Goal: Transaction & Acquisition: Purchase product/service

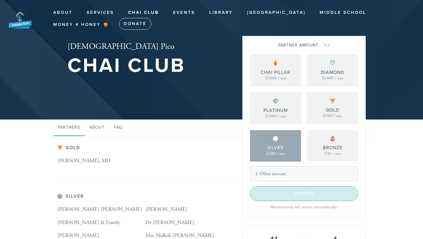
scroll to position [14, 0]
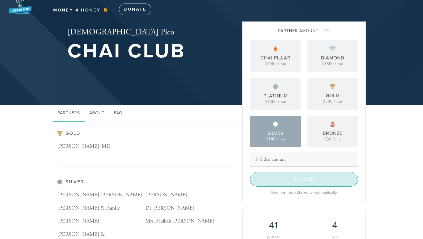
click at [287, 179] on input "Donate" at bounding box center [304, 179] width 108 height 15
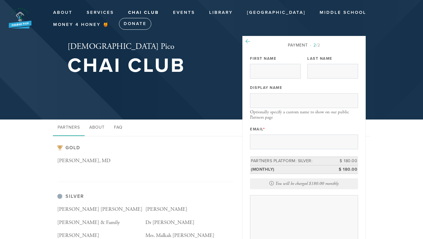
click at [250, 42] on icon at bounding box center [248, 41] width 5 height 5
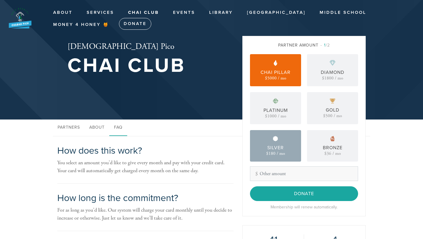
click at [290, 68] on div "Chai Pillar $5000 / mo" at bounding box center [275, 70] width 51 height 32
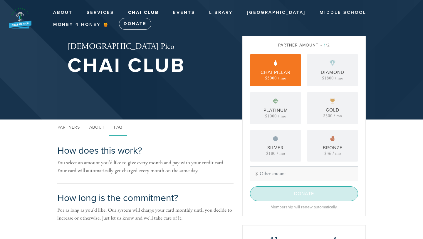
click at [305, 193] on input "Donate" at bounding box center [304, 193] width 108 height 15
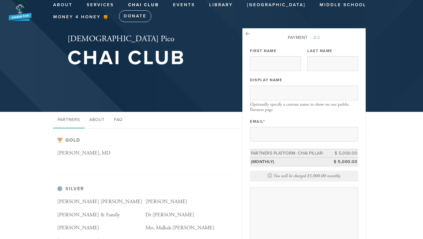
scroll to position [7, 0]
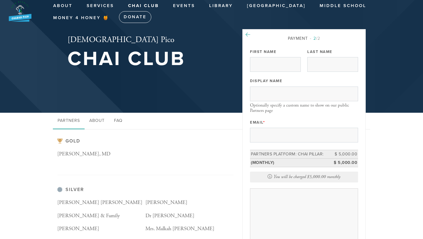
click at [250, 37] on icon at bounding box center [248, 34] width 5 height 5
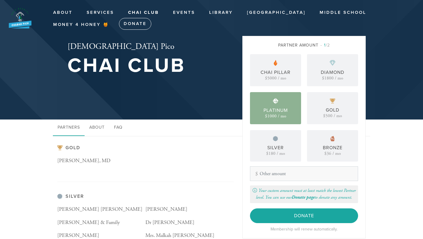
click at [286, 114] on div "$1000 / mo" at bounding box center [275, 116] width 21 height 4
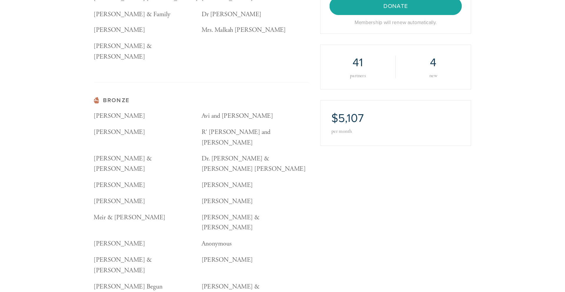
scroll to position [211, 0]
